Goal: Navigation & Orientation: Go to known website

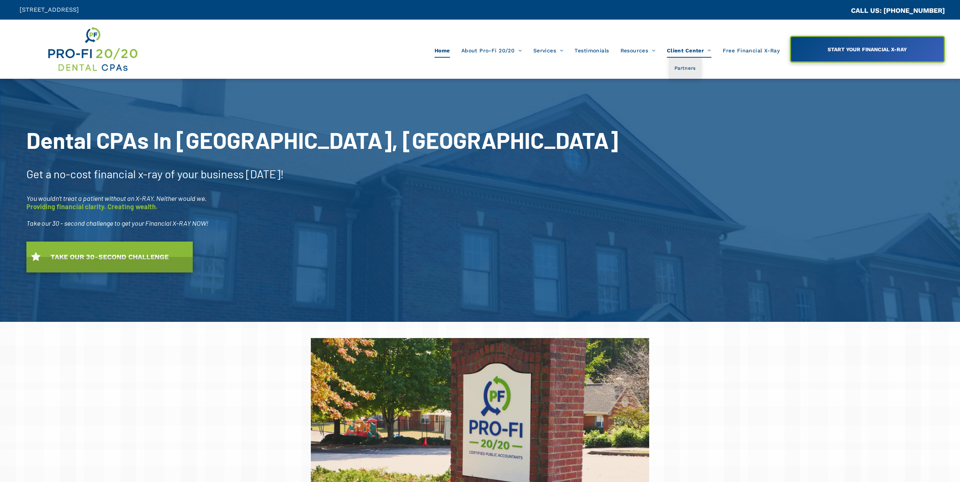
click at [690, 51] on span "Client Center" at bounding box center [689, 50] width 44 height 14
click at [684, 69] on span "Partners" at bounding box center [685, 68] width 23 height 10
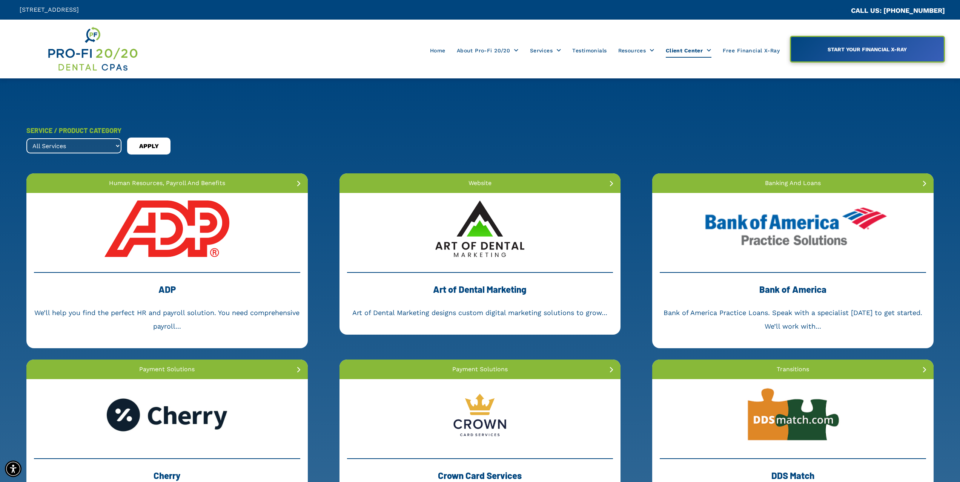
click at [91, 54] on img at bounding box center [92, 49] width 91 height 48
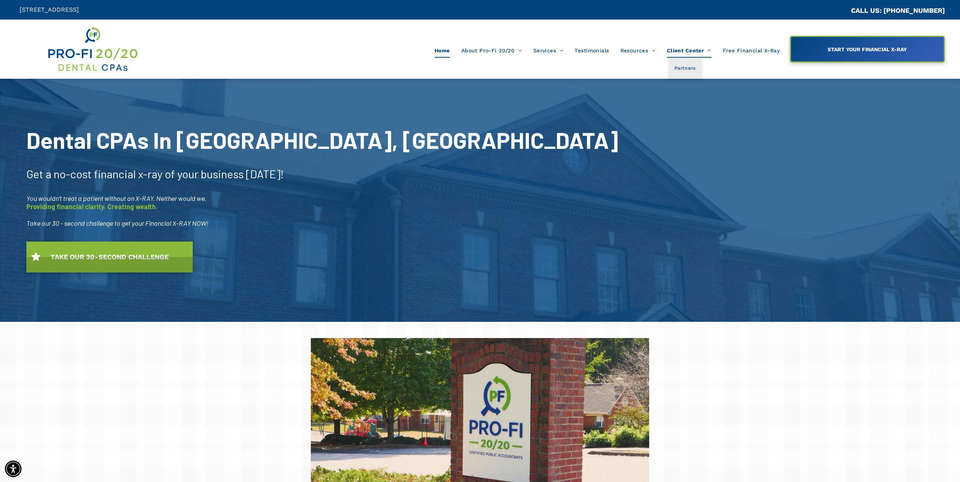
click at [693, 51] on span "Client Center" at bounding box center [689, 50] width 44 height 14
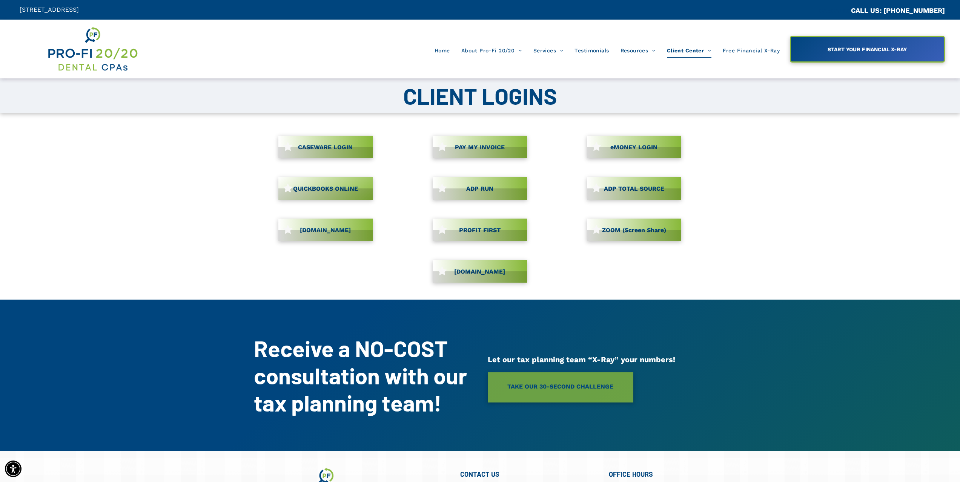
click at [317, 145] on span "CASEWARE LOGIN" at bounding box center [325, 147] width 60 height 15
